Goal: Information Seeking & Learning: Check status

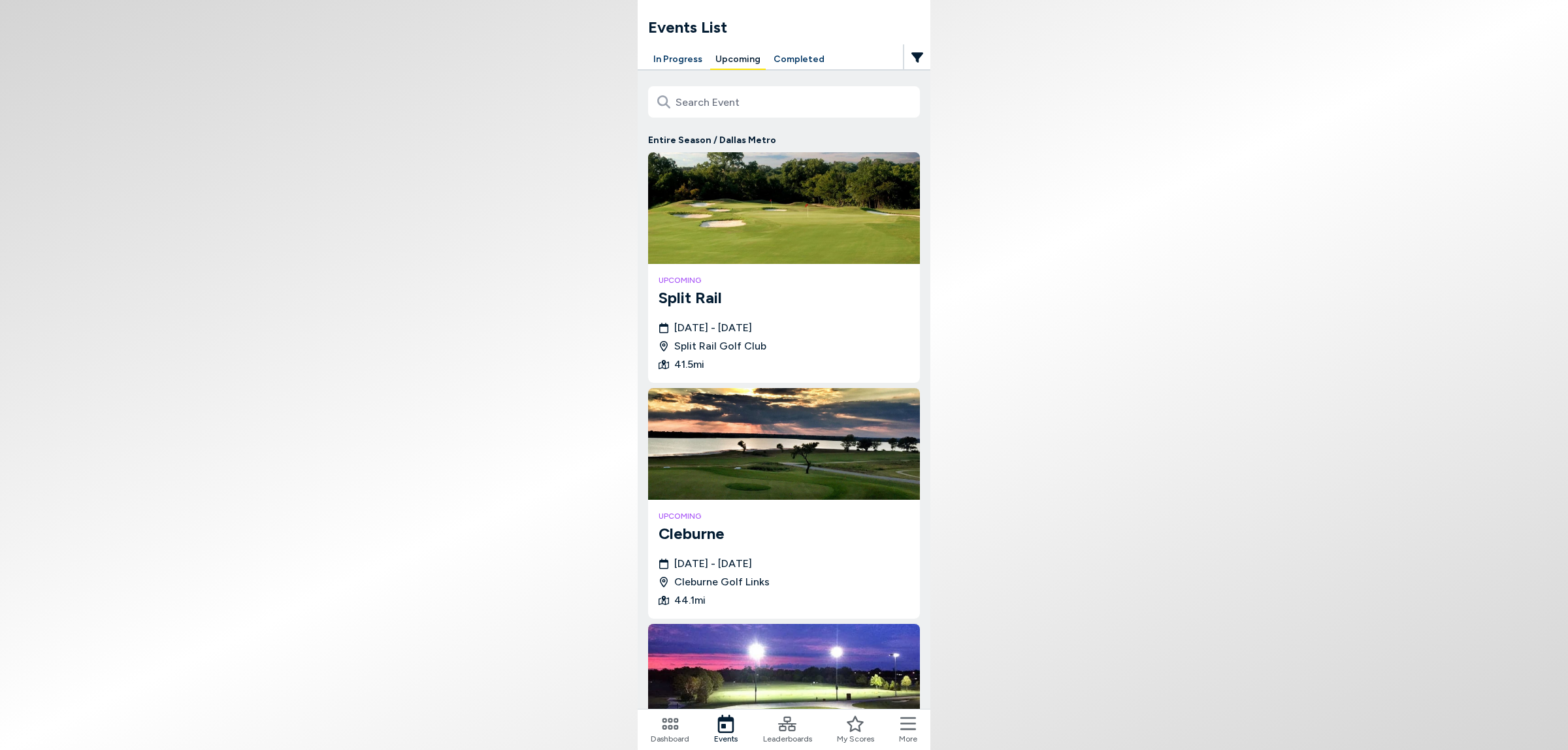
click at [659, 63] on button "In Progress" at bounding box center [678, 60] width 59 height 20
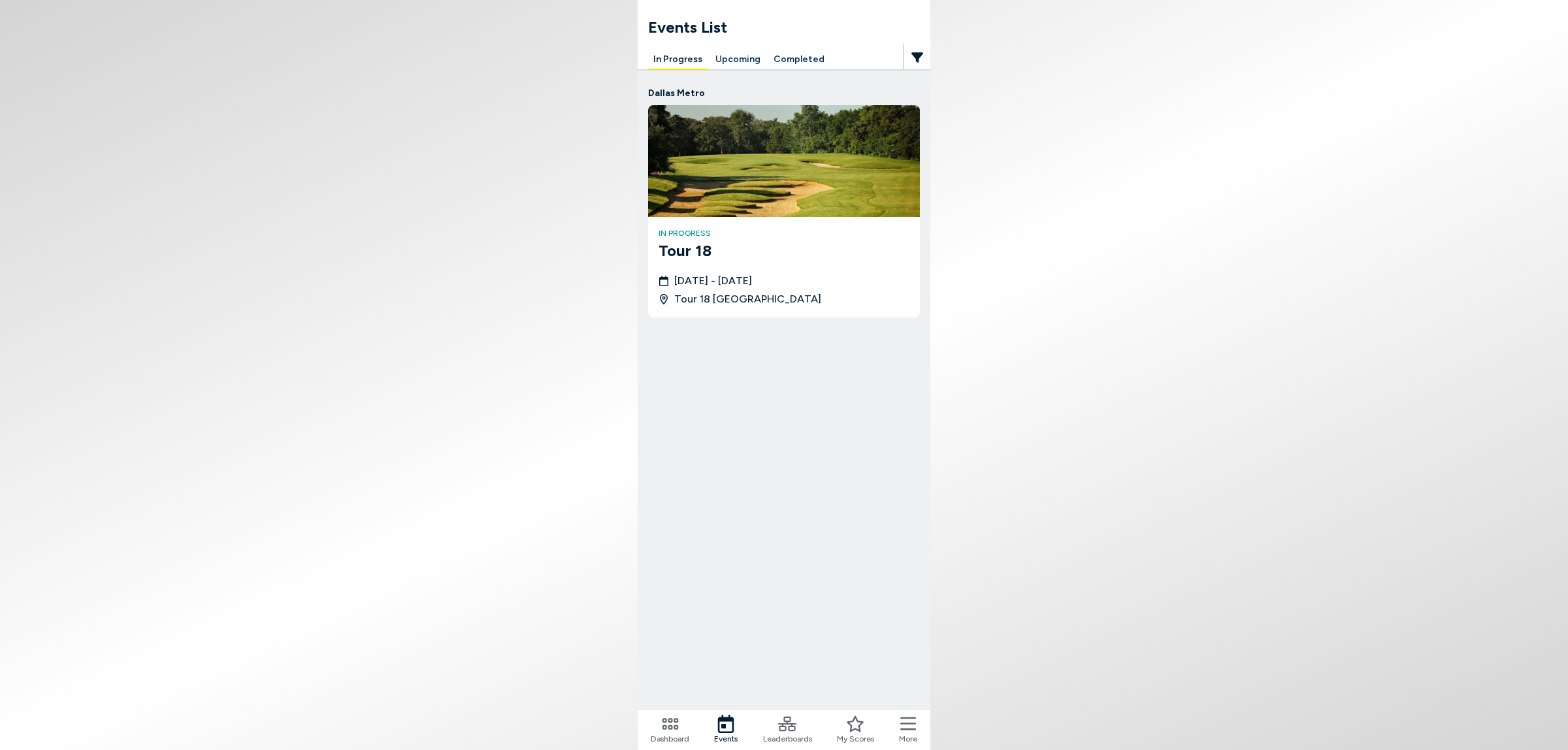
click at [716, 289] on span "[DATE] - [DATE]" at bounding box center [713, 281] width 78 height 16
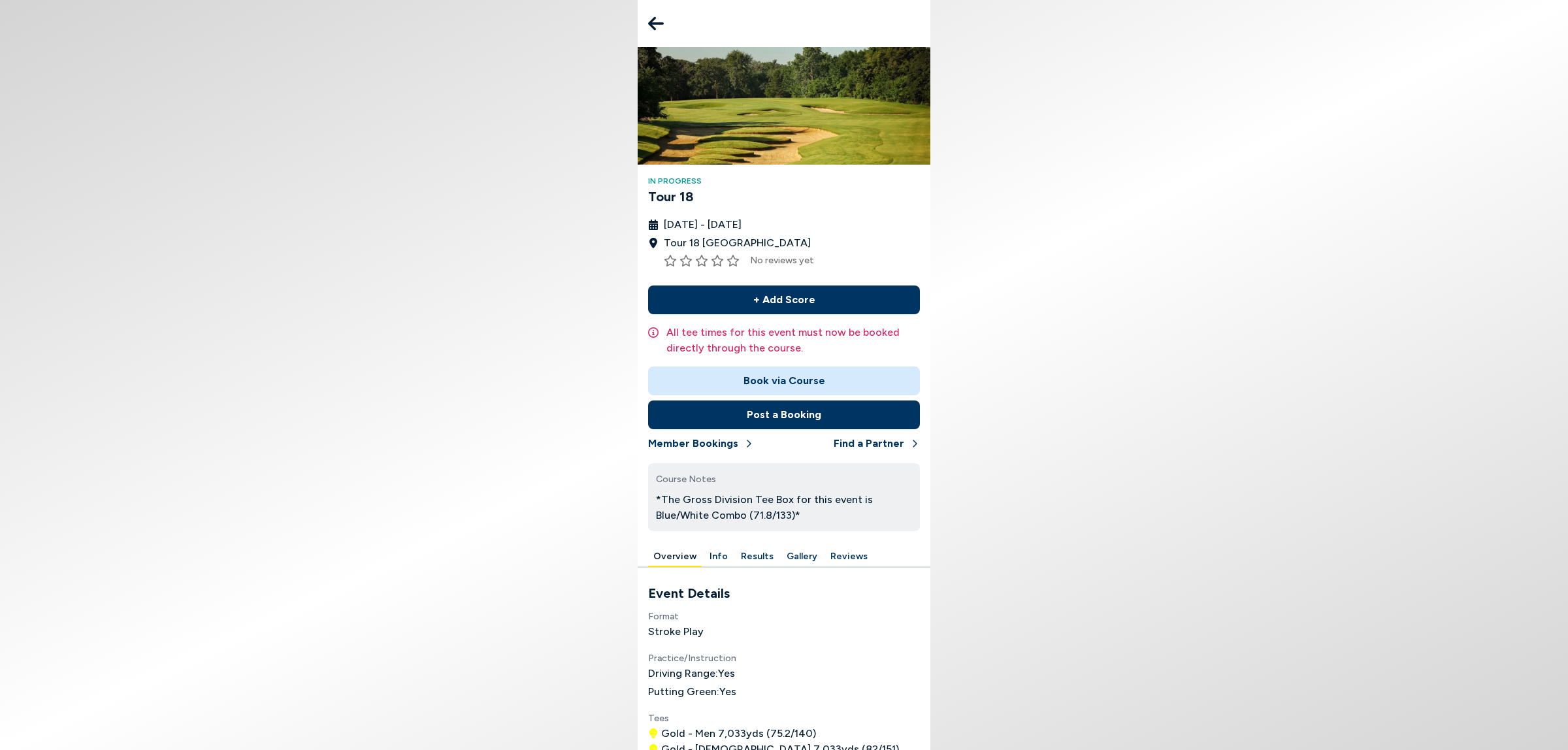
click at [746, 567] on button "Results" at bounding box center [757, 556] width 44 height 20
click at [663, 567] on button "Overview" at bounding box center [675, 556] width 54 height 20
click at [704, 567] on button "Info" at bounding box center [718, 556] width 29 height 20
